Goal: Task Accomplishment & Management: Manage account settings

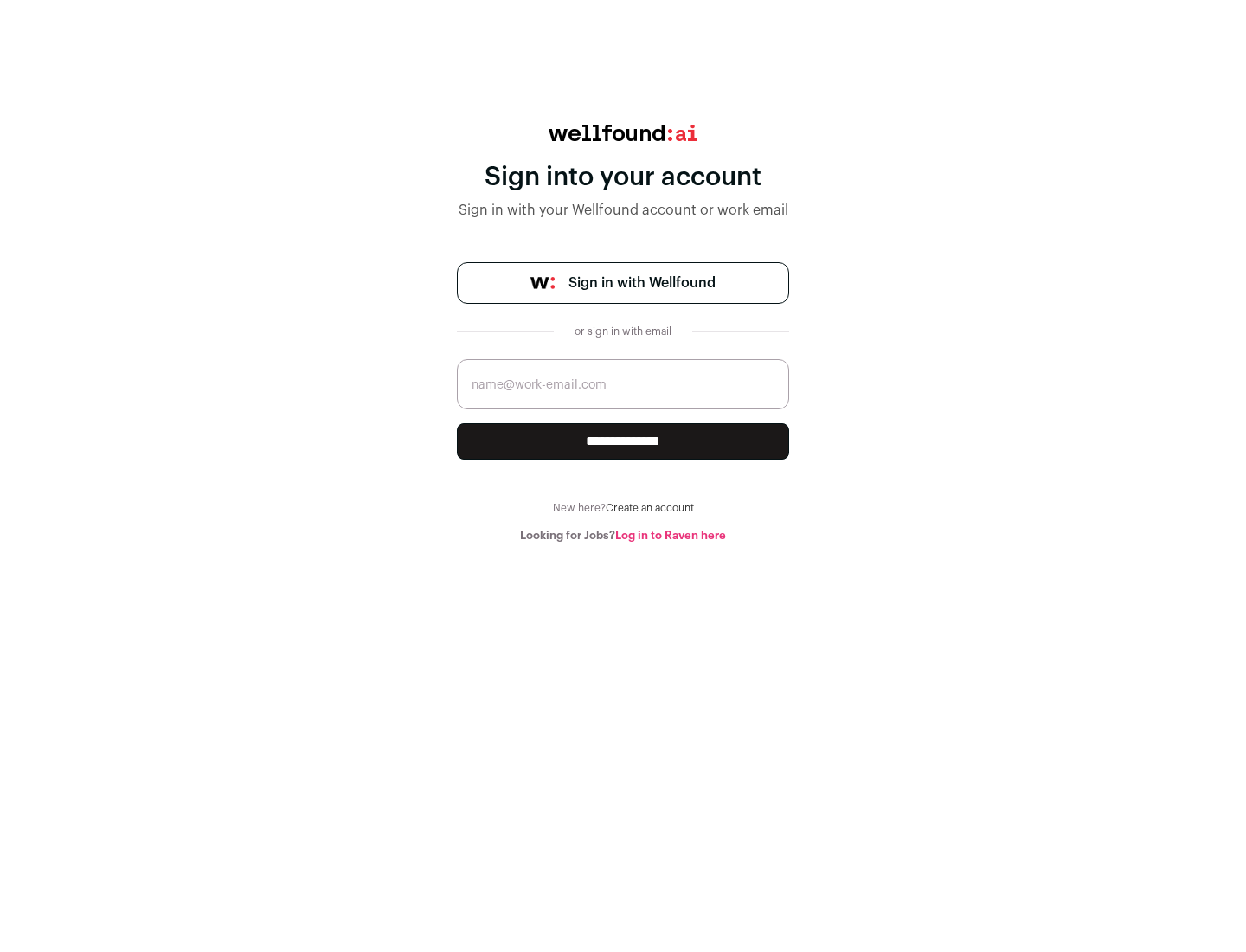
click at [642, 283] on span "Sign in with Wellfound" at bounding box center [642, 283] width 147 height 20
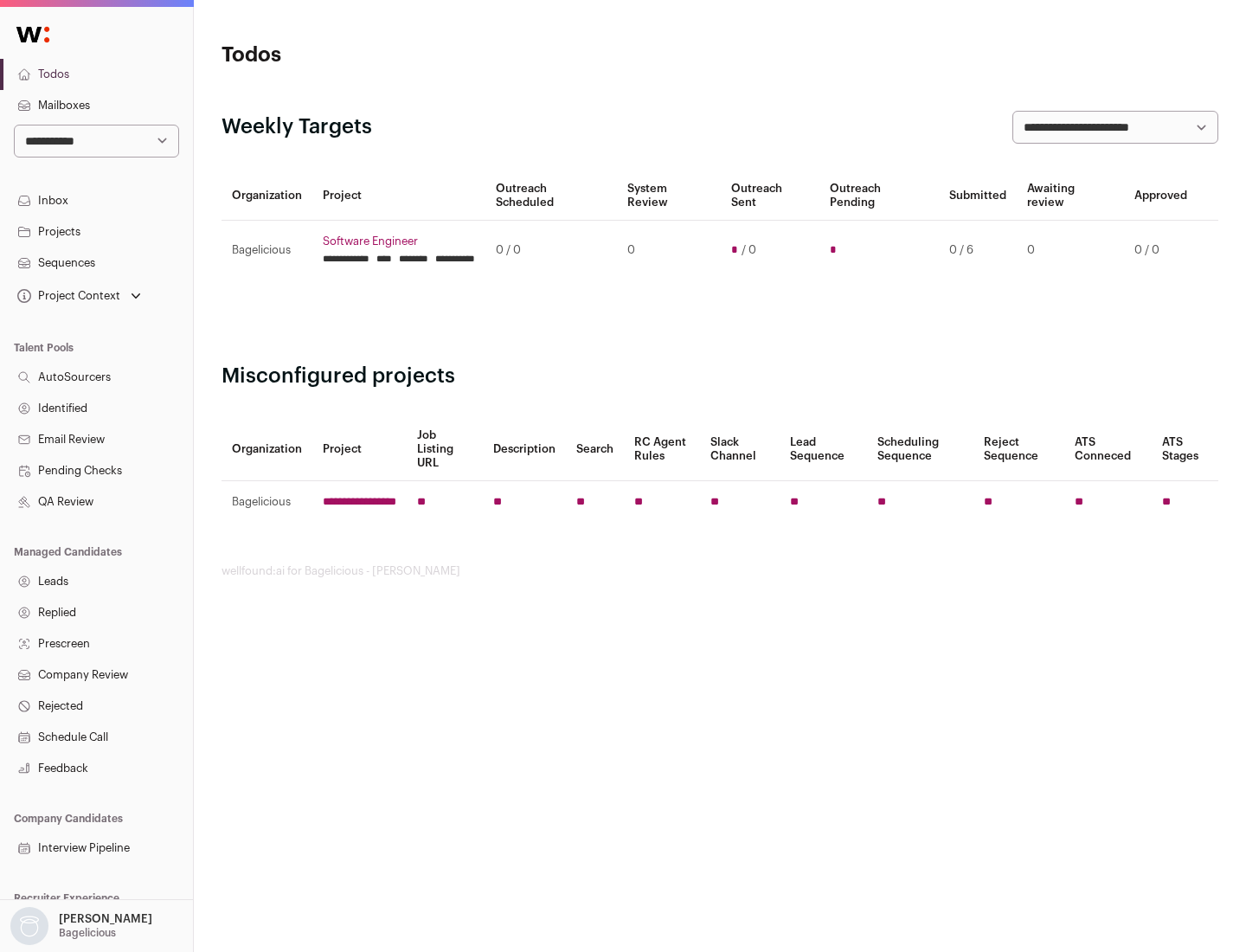
click at [96, 231] on link "Projects" at bounding box center [97, 232] width 193 height 32
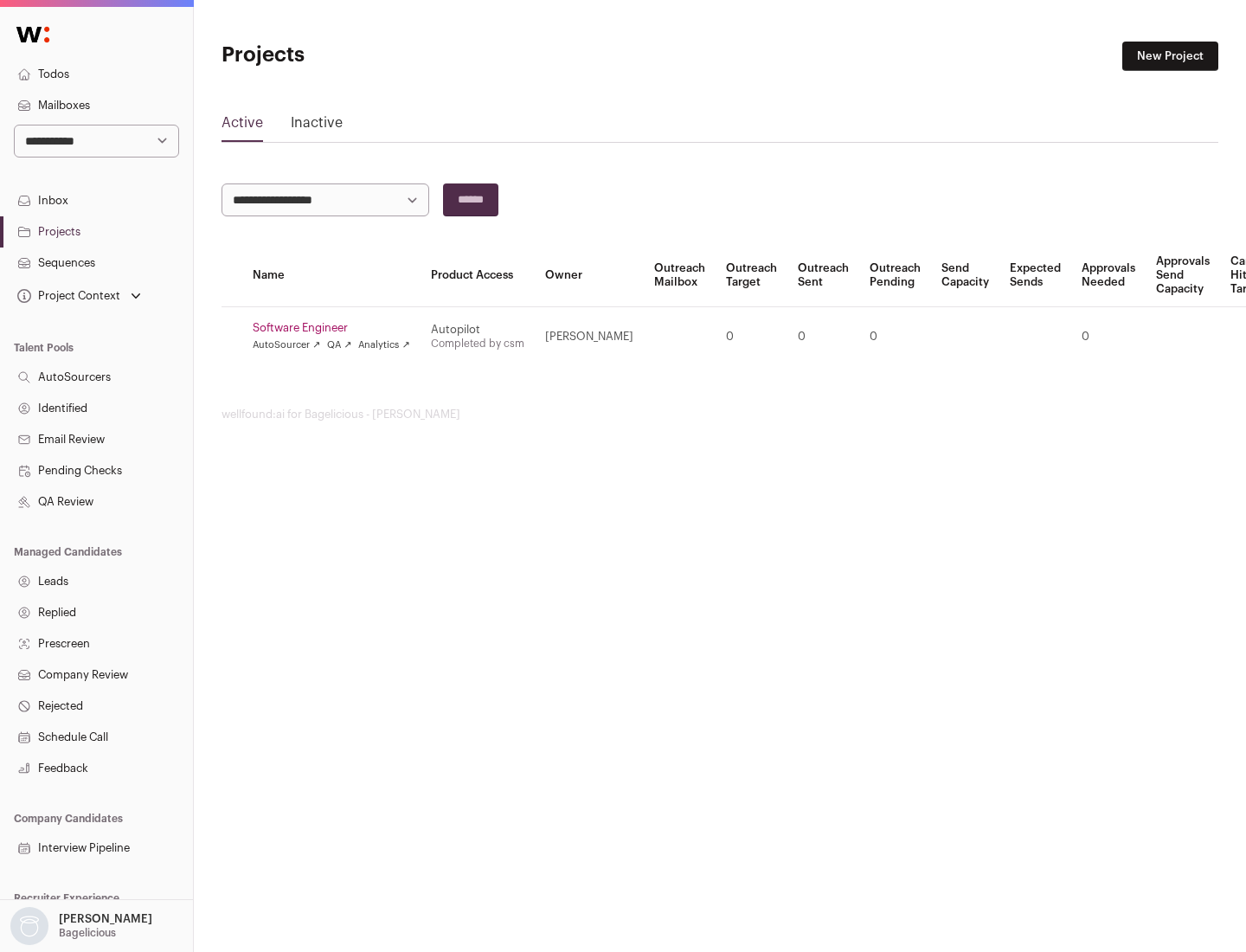
click at [337, 328] on link "Software Engineer" at bounding box center [331, 327] width 157 height 14
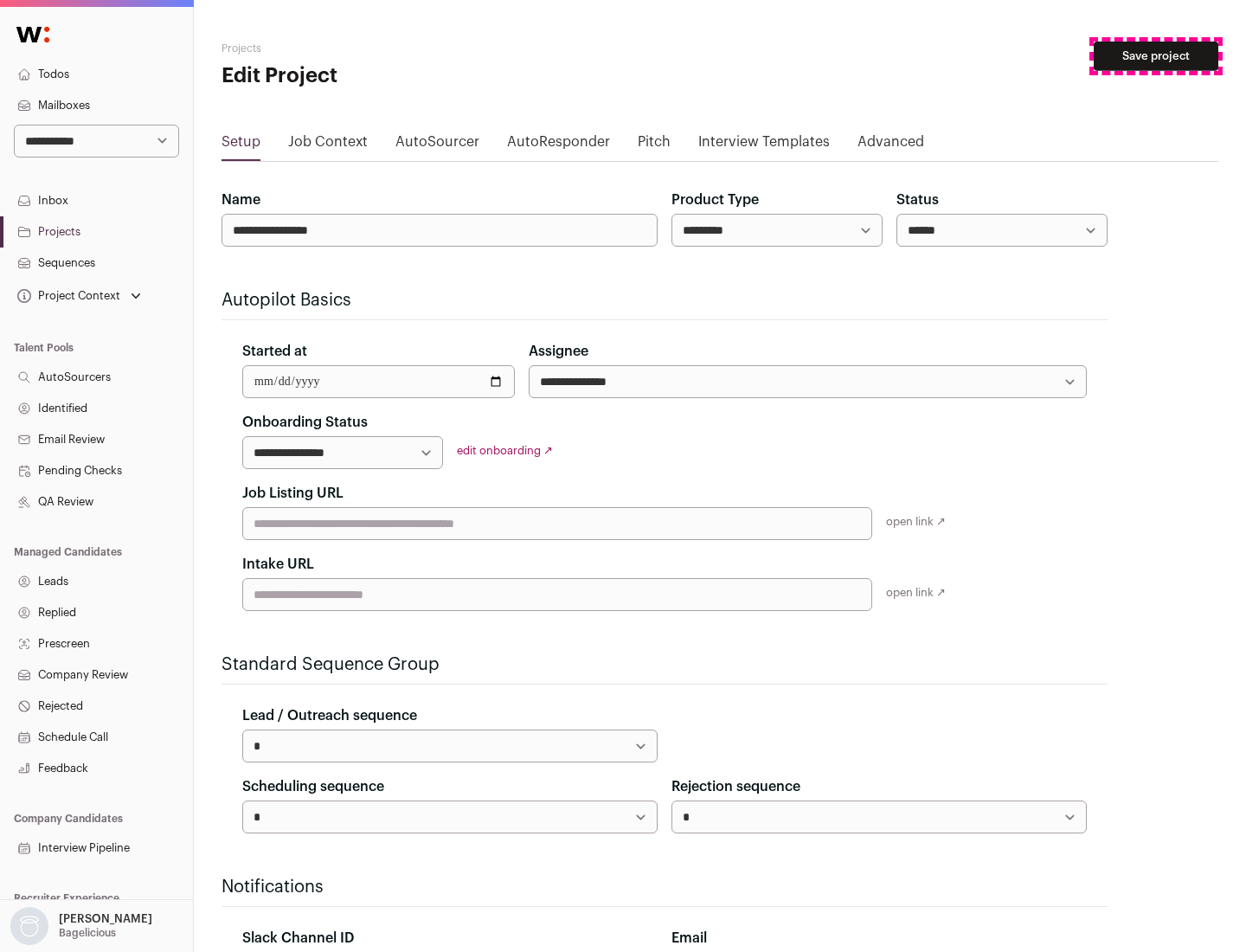
click at [1156, 56] on button "Save project" at bounding box center [1156, 57] width 125 height 30
